Goal: Information Seeking & Learning: Find specific fact

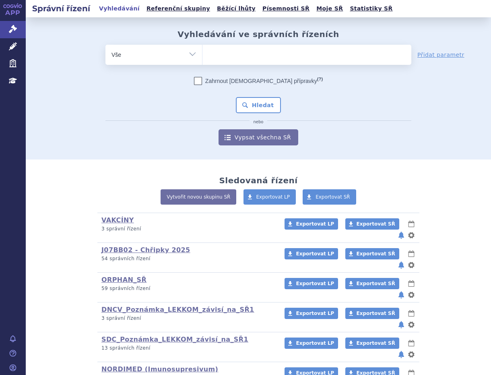
click at [228, 54] on ul at bounding box center [306, 53] width 209 height 17
click at [202, 54] on select at bounding box center [202, 54] width 0 height 20
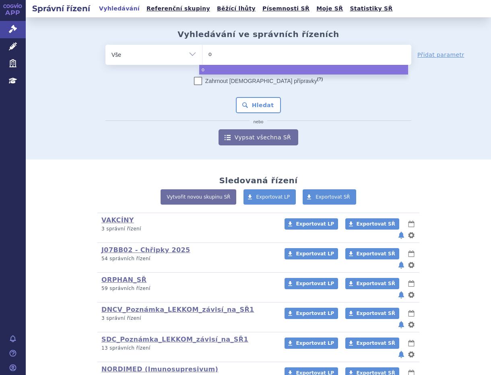
type input "op"
type input "opd"
type input "opdi"
type input "opdiv"
type input "opdivo"
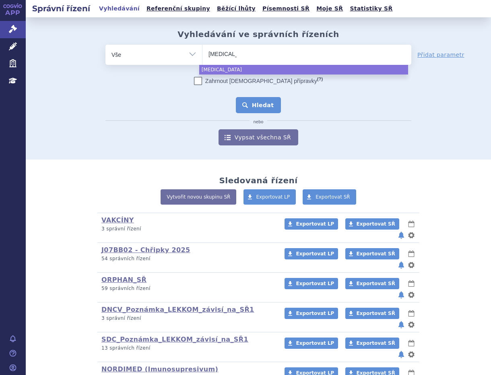
select select "opdivo"
click at [258, 101] on button "Hledat" at bounding box center [258, 105] width 45 height 16
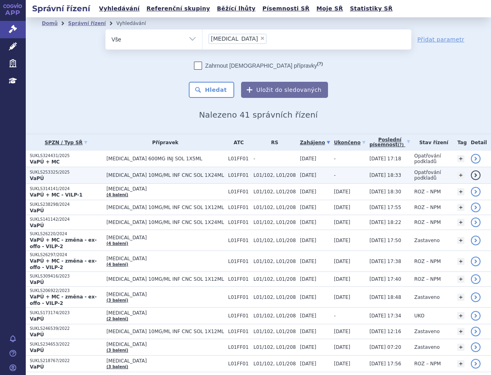
click at [153, 173] on span "[MEDICAL_DATA] 10MG/ML INF CNC SOL 1X24ML" at bounding box center [165, 175] width 118 height 6
